Goal: Find specific page/section: Find specific page/section

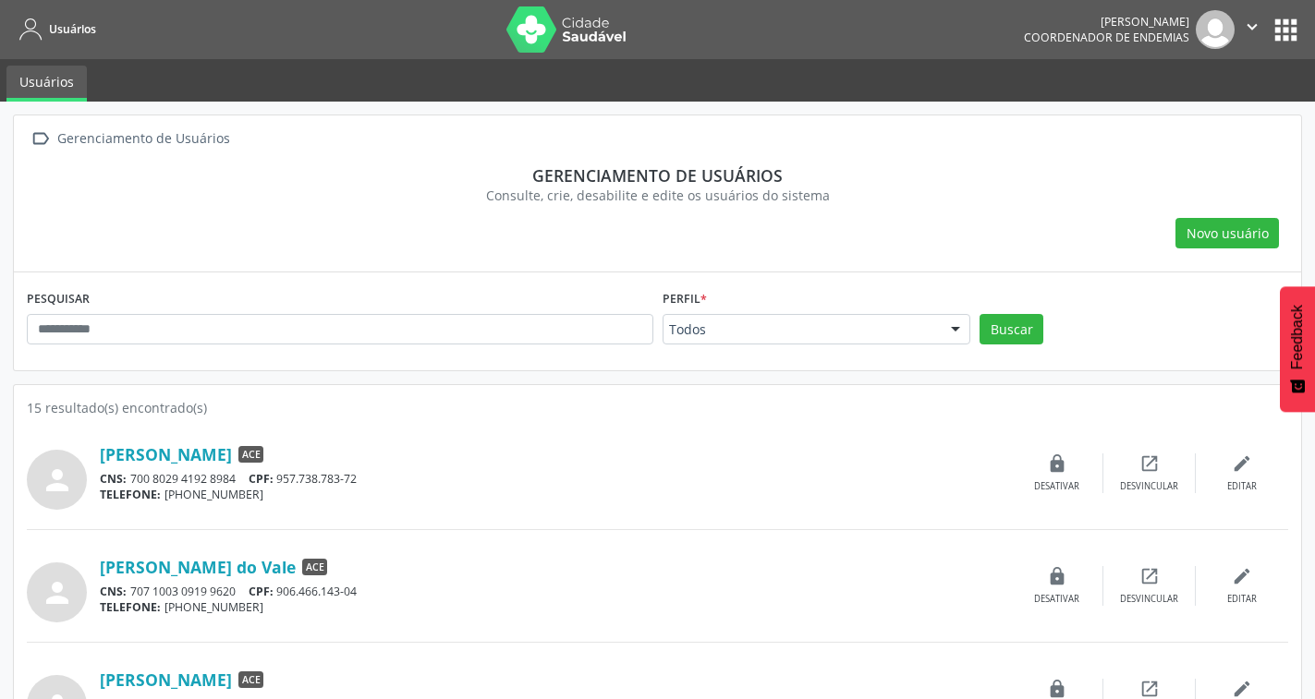
click at [1288, 33] on button "apps" at bounding box center [1285, 30] width 32 height 32
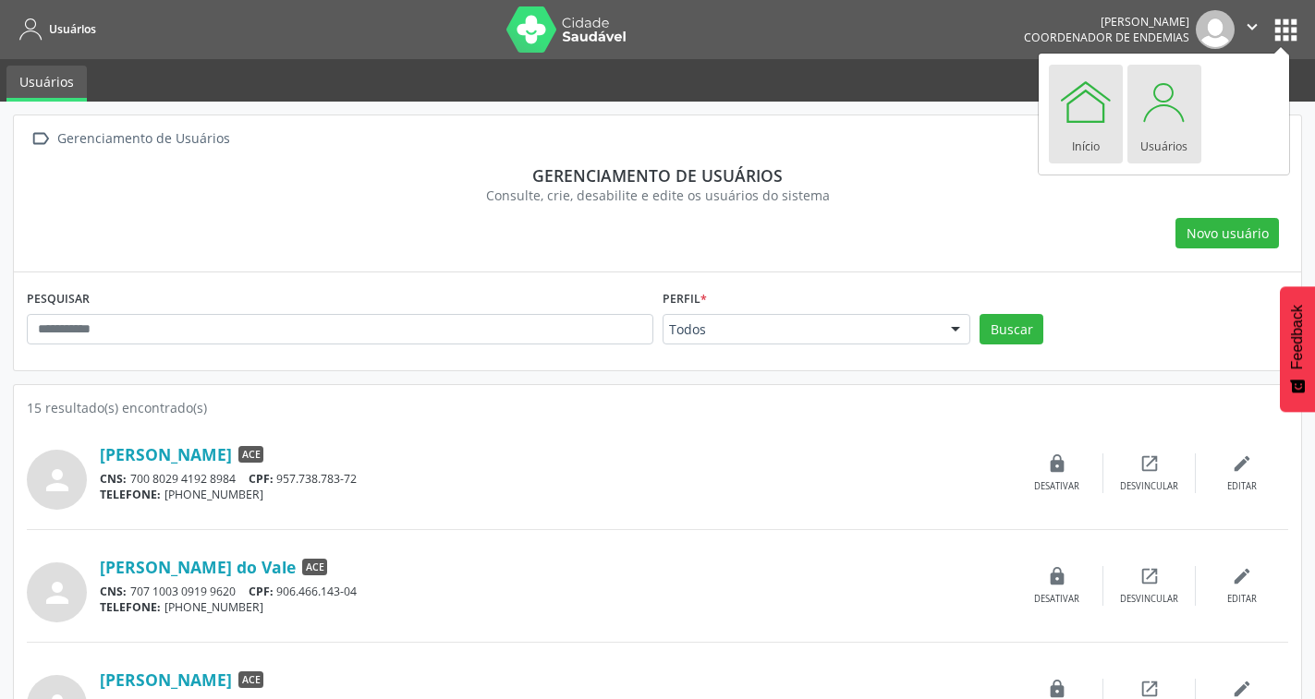
click at [1085, 143] on div "Início" at bounding box center [1086, 141] width 28 height 25
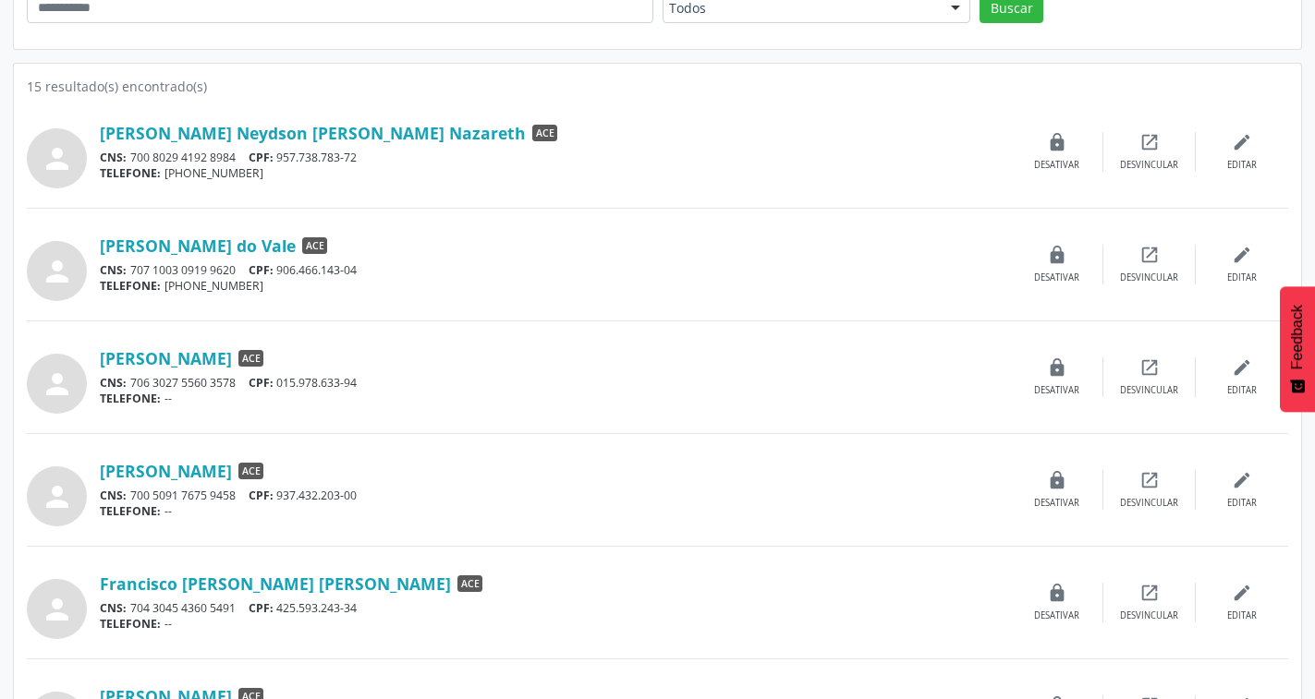
scroll to position [277, 0]
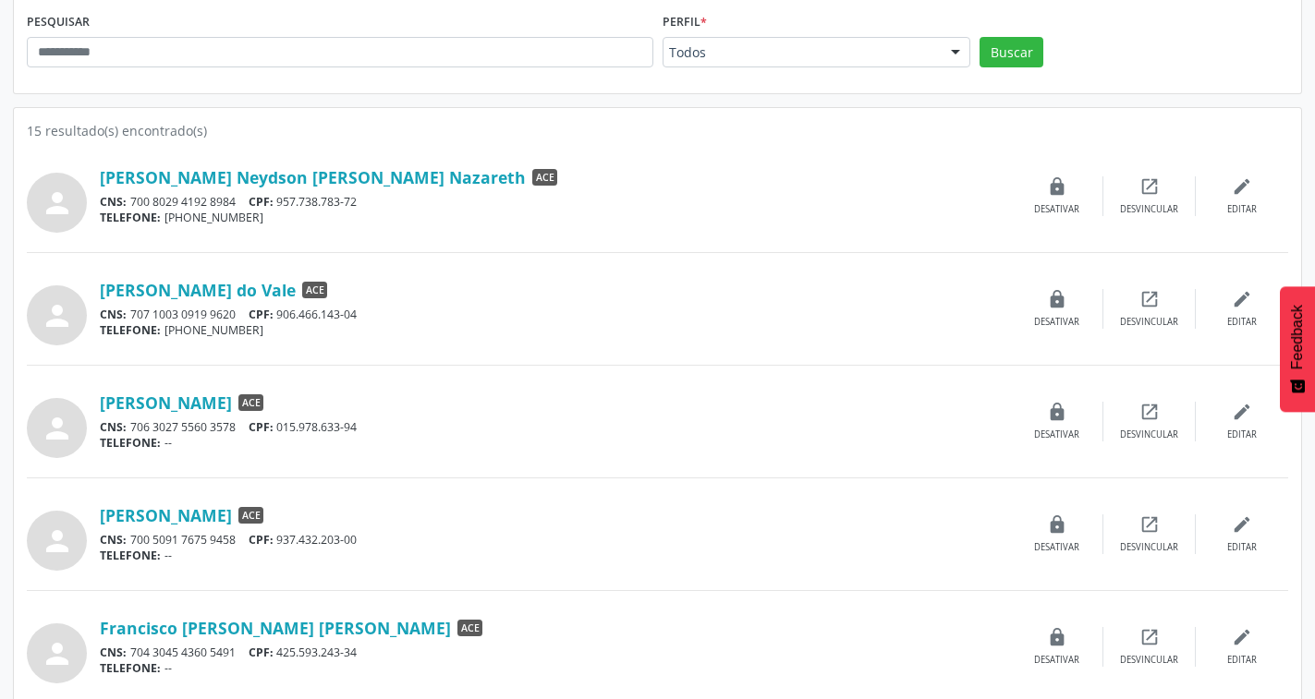
click at [661, 365] on hr at bounding box center [657, 365] width 1261 height 1
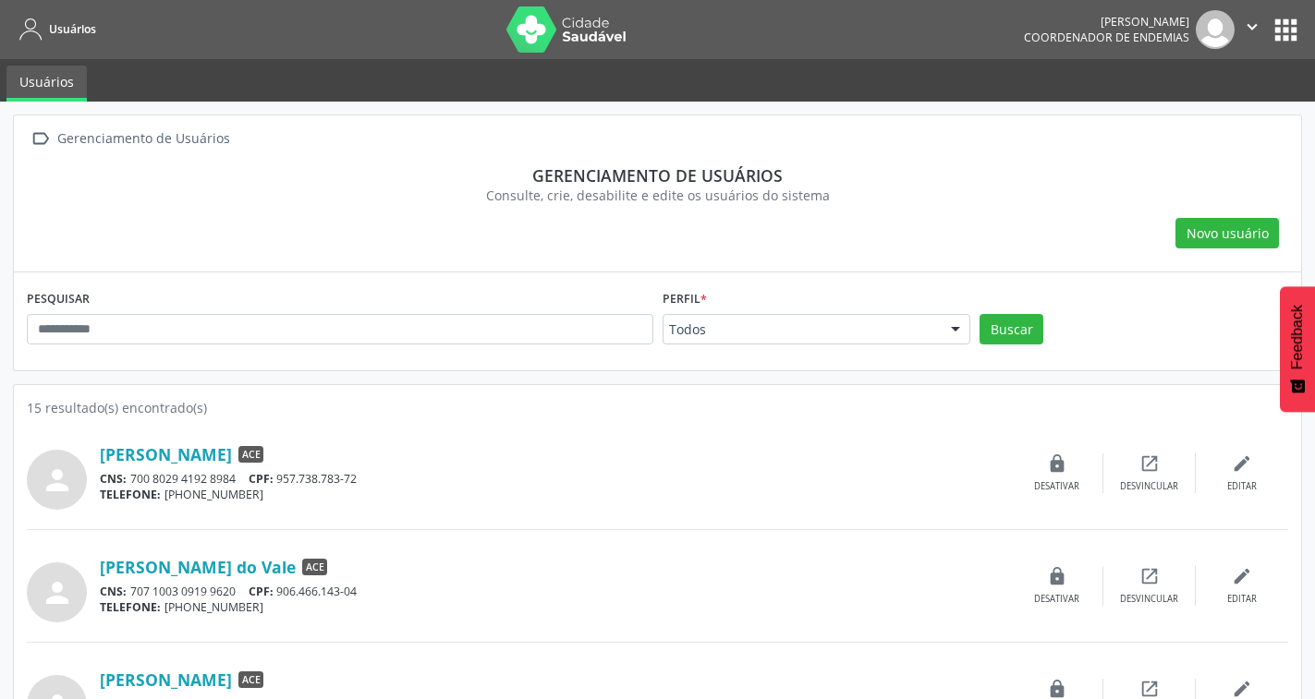
click at [133, 137] on div "Gerenciamento de Usuários" at bounding box center [143, 139] width 179 height 27
click at [562, 37] on img at bounding box center [566, 29] width 120 height 46
